Goal: Task Accomplishment & Management: Use online tool/utility

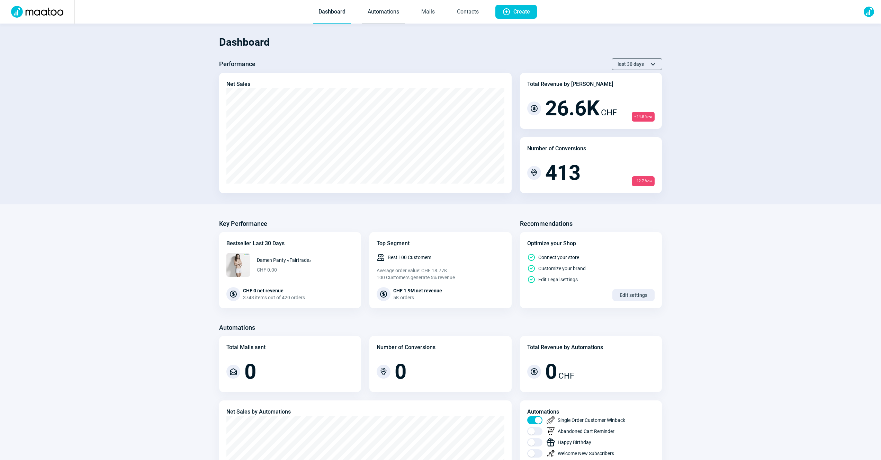
click at [390, 13] on link "Automations" at bounding box center [383, 12] width 43 height 23
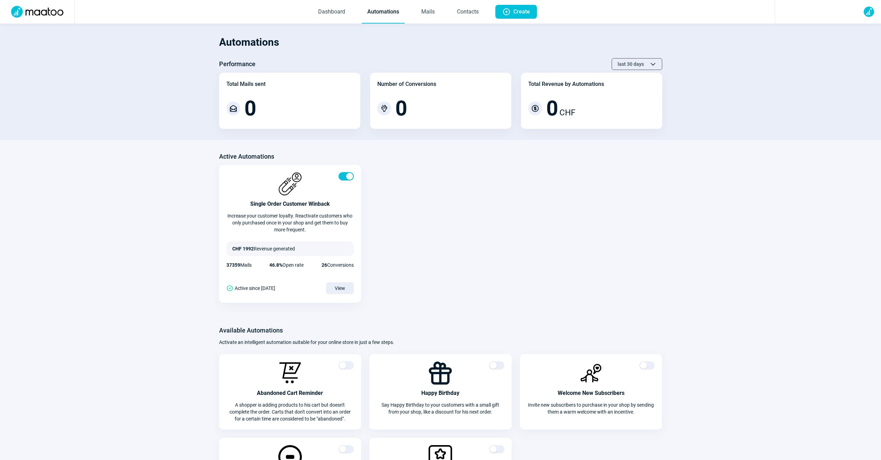
click at [443, 10] on span "Dashboard Automations Mails Contacts" at bounding box center [398, 12] width 183 height 24
click at [433, 11] on link "Mails" at bounding box center [428, 12] width 25 height 23
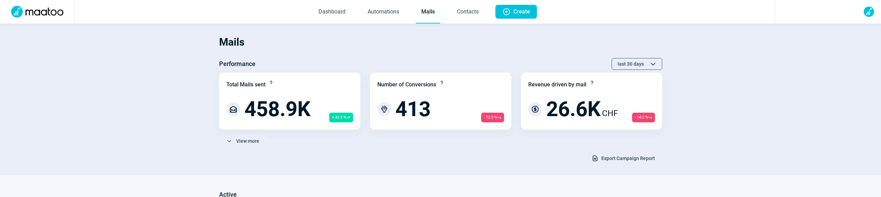
click at [615, 159] on span "Export Campaign Report" at bounding box center [629, 158] width 54 height 11
click at [52, 145] on section "Mails Performance last 30 days ChevronUp icon ChevronDown icon Total Mails sent…" at bounding box center [440, 100] width 881 height 152
click at [106, 40] on section "Mails Performance last 30 days ChevronUp icon ChevronDown icon Total Mails sent…" at bounding box center [440, 100] width 881 height 152
click at [112, 156] on section "Mails Performance last 30 days ChevronUp icon ChevronDown icon Total Mails sent…" at bounding box center [440, 100] width 881 height 152
click at [436, 10] on link "Mails" at bounding box center [428, 12] width 25 height 23
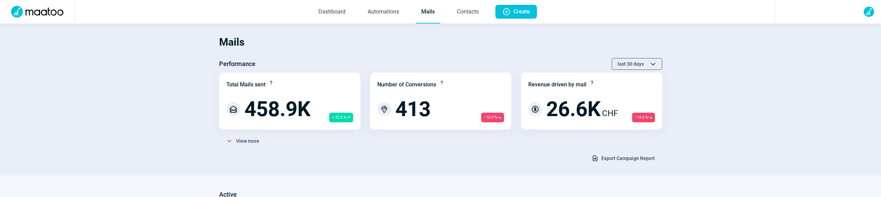
click at [607, 160] on span "Export Campaign Report" at bounding box center [629, 158] width 54 height 11
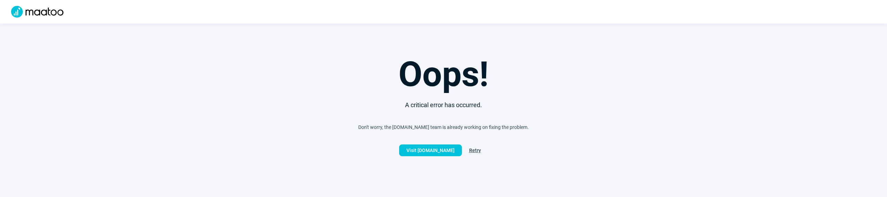
click at [133, 71] on div "Oops!" at bounding box center [443, 74] width 887 height 52
click at [257, 132] on div "Oops! A critical error has occurred. Don't worry, the maatoo.io team is already…" at bounding box center [443, 78] width 887 height 157
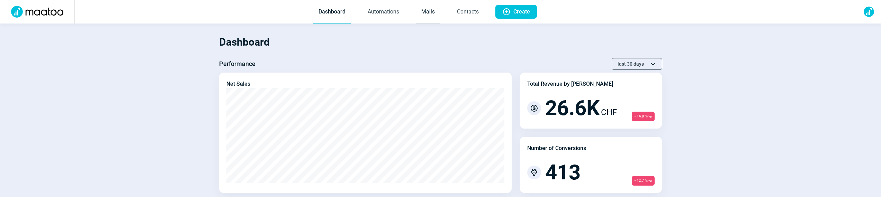
click at [417, 12] on link "Mails" at bounding box center [428, 12] width 25 height 23
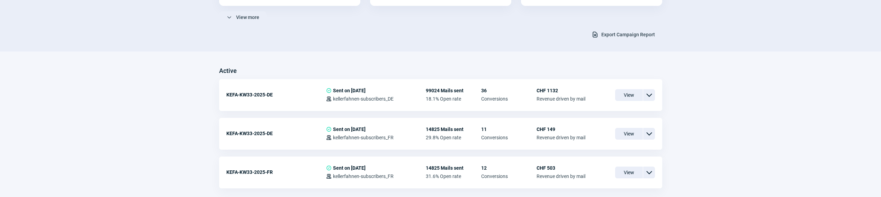
scroll to position [86, 0]
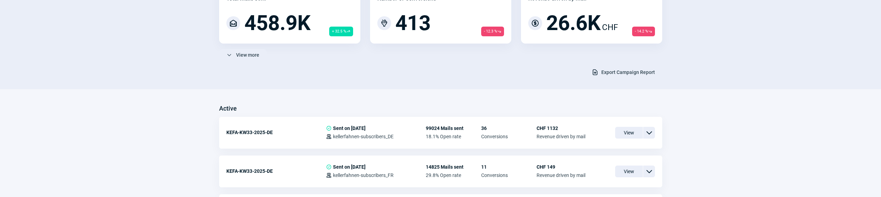
click at [623, 74] on span "Export Campaign Report" at bounding box center [629, 72] width 54 height 11
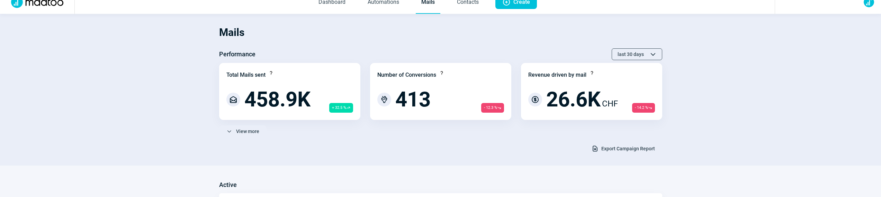
scroll to position [14, 0]
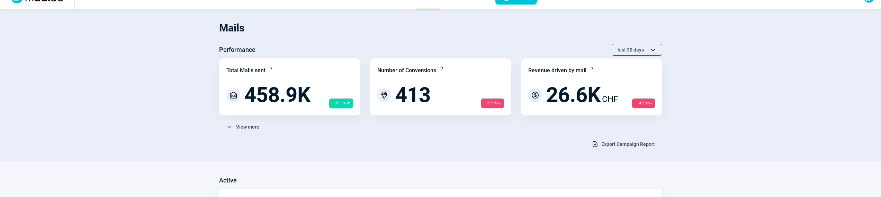
click at [149, 127] on section "Mails Performance last 30 days ChevronUp icon ChevronDown icon Total Mails sent…" at bounding box center [440, 85] width 881 height 152
